Goal: Task Accomplishment & Management: Use online tool/utility

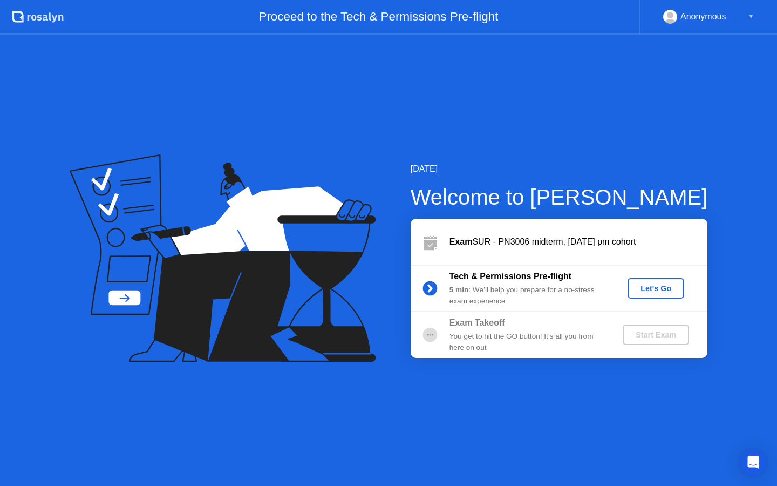
click at [645, 285] on div "Let's Go" at bounding box center [656, 288] width 48 height 9
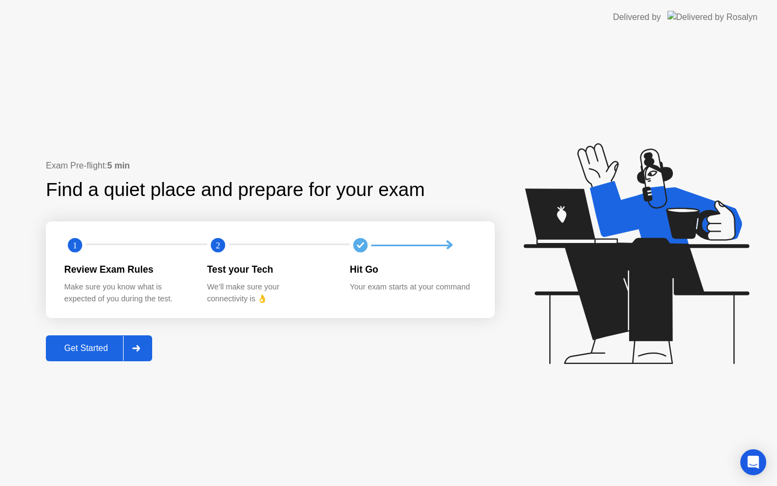
click at [87, 349] on div "Get Started" at bounding box center [86, 348] width 74 height 10
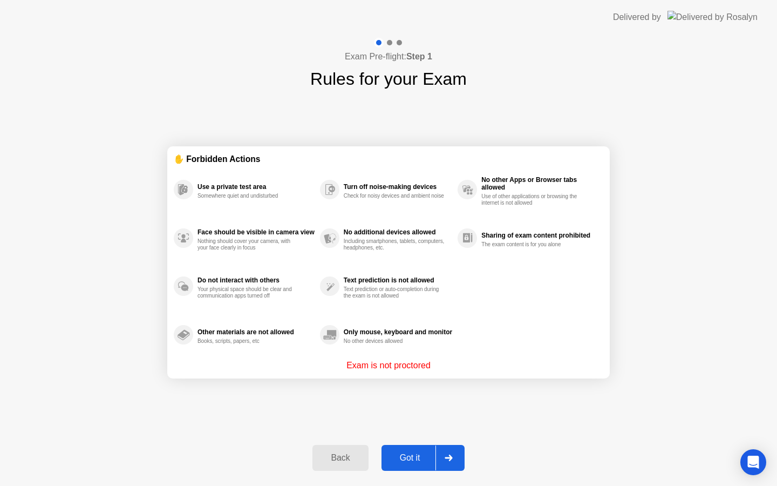
click at [414, 453] on div "Got it" at bounding box center [410, 458] width 51 height 10
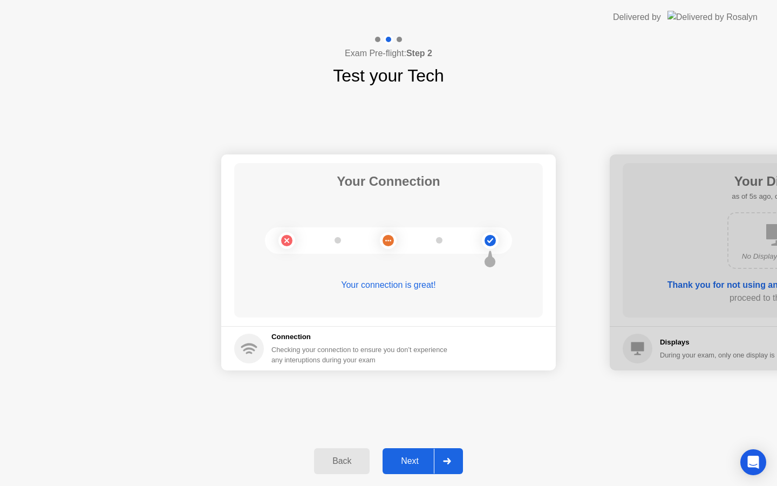
click at [408, 460] on div "Next" at bounding box center [410, 461] width 48 height 10
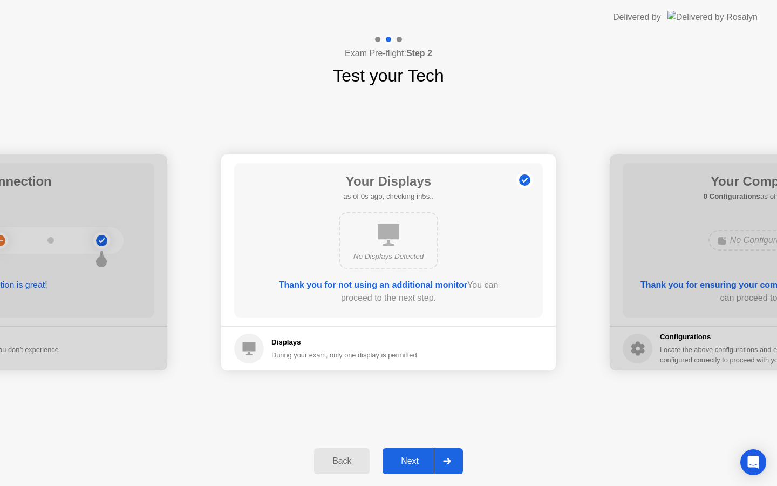
click at [408, 460] on div "Next" at bounding box center [410, 461] width 48 height 10
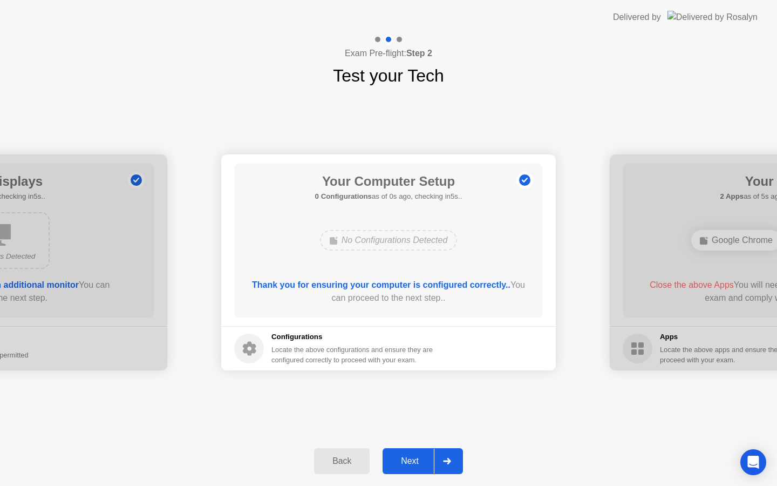
click at [408, 460] on div "Next" at bounding box center [410, 461] width 48 height 10
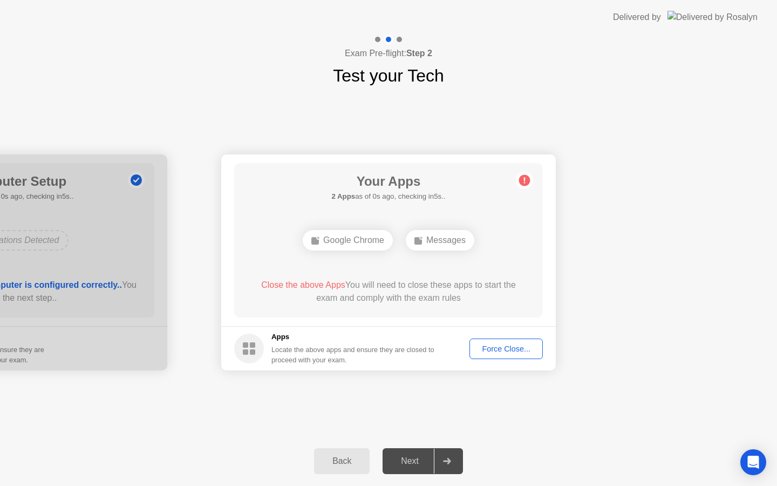
click at [408, 460] on div "Next" at bounding box center [410, 461] width 48 height 10
click at [502, 357] on button "Force Close..." at bounding box center [505, 348] width 73 height 21
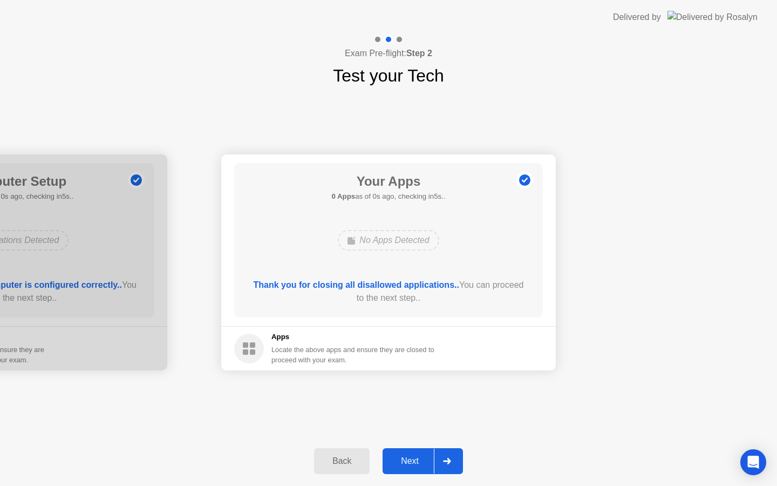
click at [415, 459] on div "Next" at bounding box center [410, 461] width 48 height 10
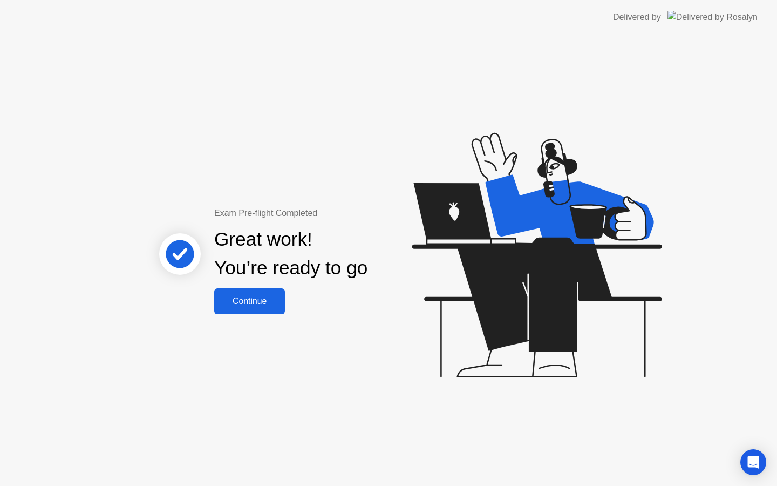
click at [236, 303] on div "Continue" at bounding box center [249, 301] width 64 height 10
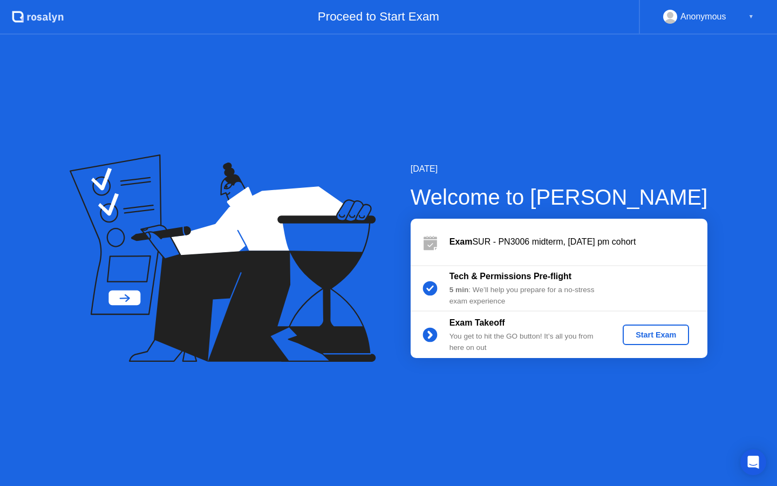
click at [643, 331] on div "Start Exam" at bounding box center [656, 334] width 58 height 9
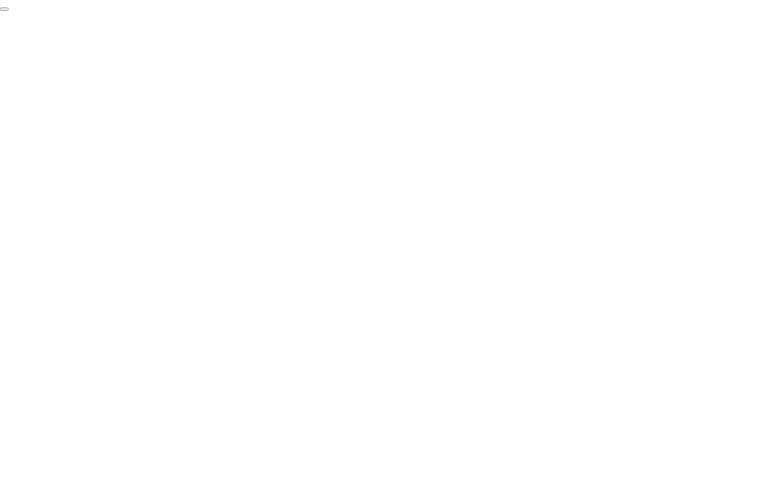
click div "End Proctoring Session"
